Goal: Task Accomplishment & Management: Use online tool/utility

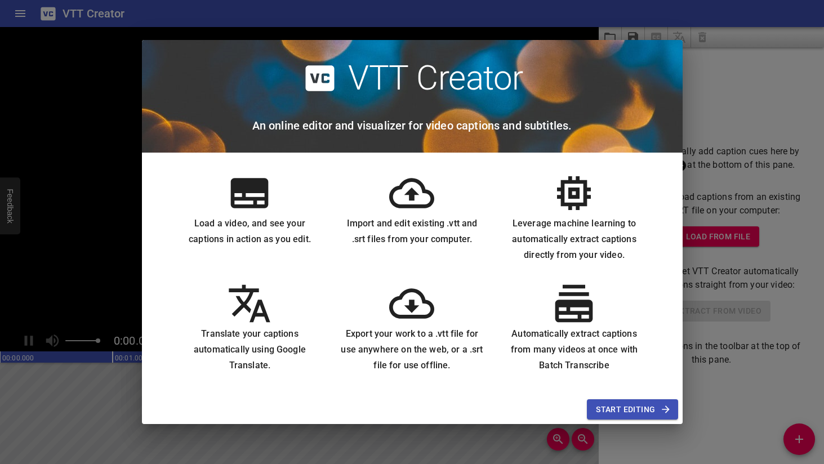
click at [615, 408] on span "Start Editing" at bounding box center [632, 410] width 73 height 14
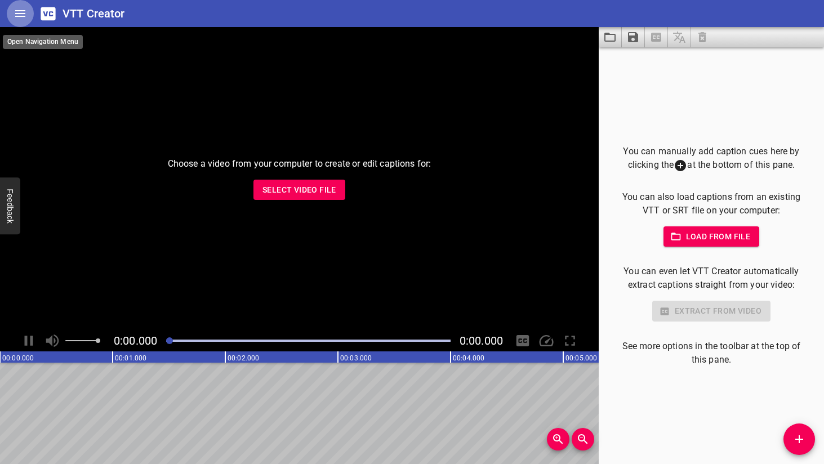
click at [21, 11] on icon "Home" at bounding box center [21, 14] width 14 height 14
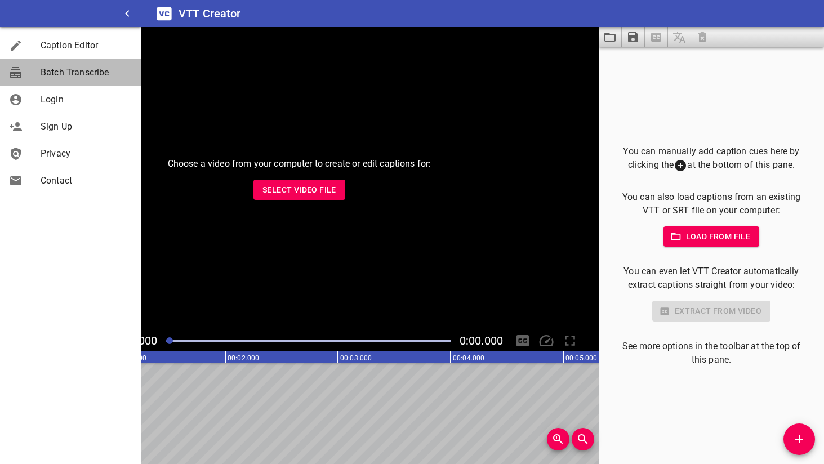
click at [61, 73] on span "Batch Transcribe" at bounding box center [86, 73] width 91 height 14
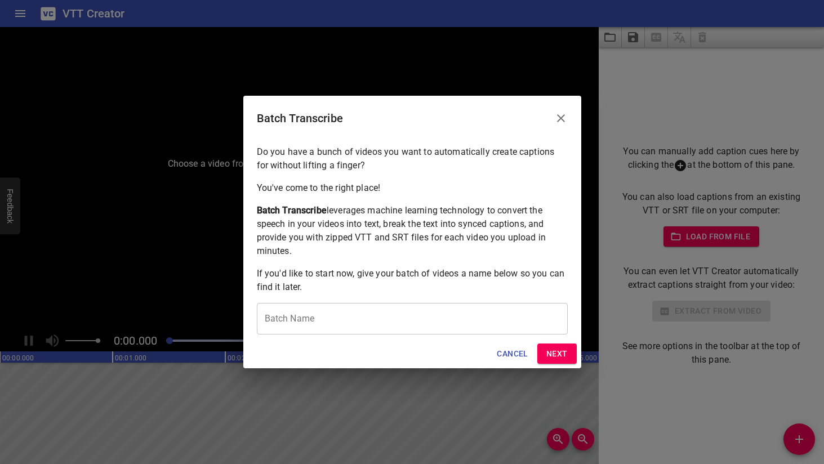
click at [561, 125] on button "Close" at bounding box center [560, 118] width 27 height 27
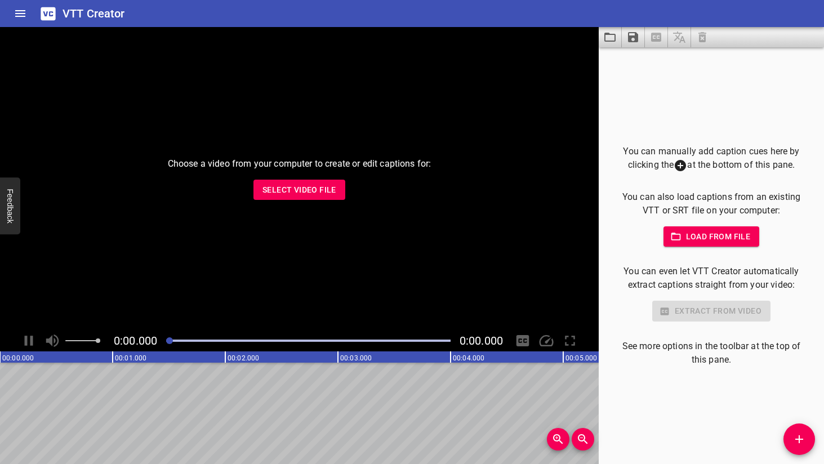
click at [84, 8] on h6 "VTT Creator" at bounding box center [94, 14] width 63 height 18
click at [70, 15] on h6 "VTT Creator" at bounding box center [94, 14] width 63 height 18
click at [43, 15] on icon at bounding box center [48, 13] width 15 height 13
click at [52, 14] on icon at bounding box center [48, 13] width 15 height 13
click at [802, 432] on icon "Add Cue" at bounding box center [799, 439] width 14 height 14
